Goal: Book appointment/travel/reservation

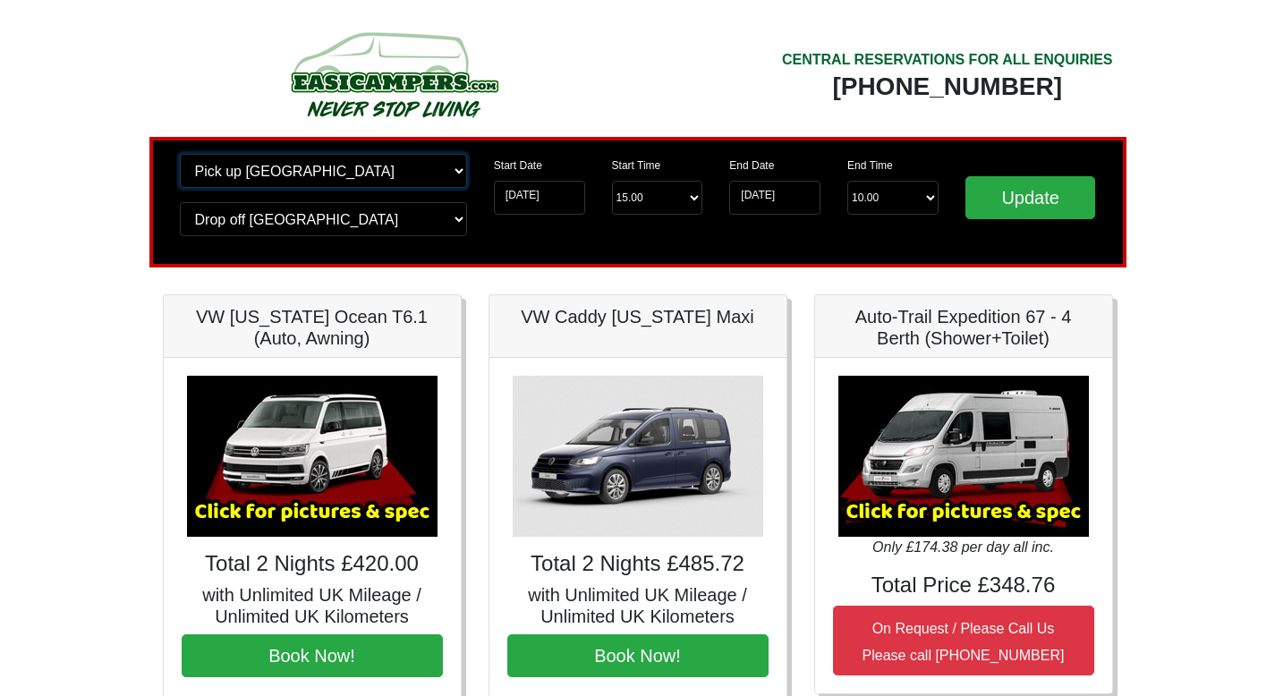
click at [379, 167] on select "Change pick up location? Pick up Edinburgh Birmingham Airport Blackburn Lancash…" at bounding box center [323, 171] width 287 height 34
click at [323, 182] on select "Change pick up location? Pick up Edinburgh Birmingham Airport Blackburn Lancash…" at bounding box center [323, 171] width 287 height 34
select select "MAN"
click at [383, 210] on select "Change drop off location? Drop off Edinburgh Birmingham Airport Blackburn Lanca…" at bounding box center [323, 219] width 287 height 34
select select "MAN"
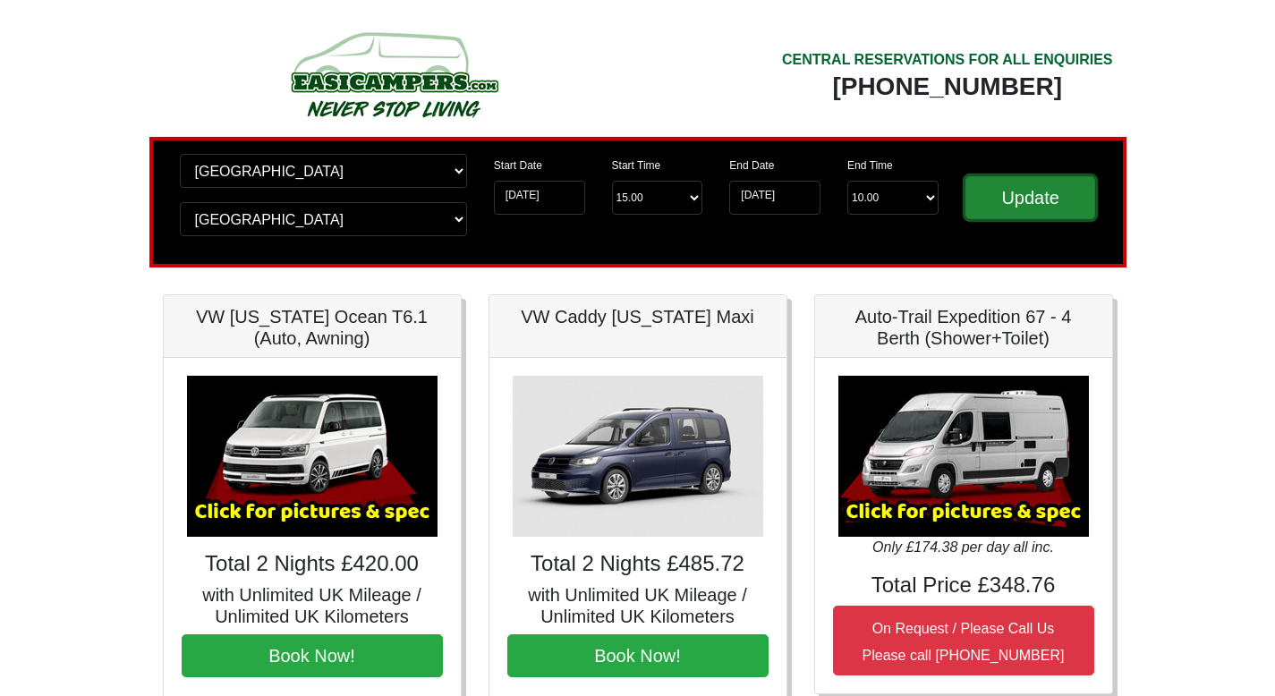
click at [1064, 198] on input "Update" at bounding box center [1030, 197] width 131 height 43
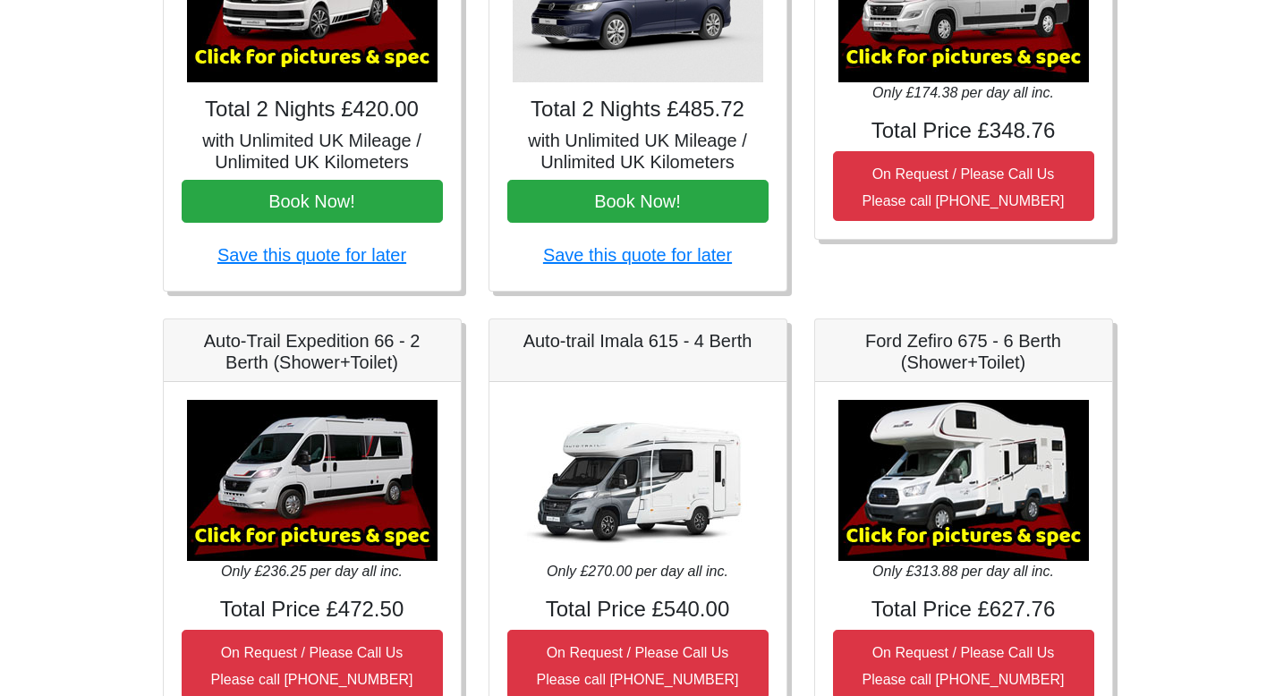
scroll to position [529, 0]
